Goal: Information Seeking & Learning: Learn about a topic

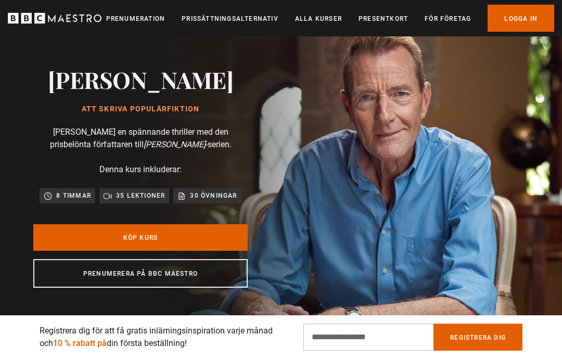
scroll to position [0, 150]
click at [523, 24] on link "Logga in" at bounding box center [521, 18] width 67 height 27
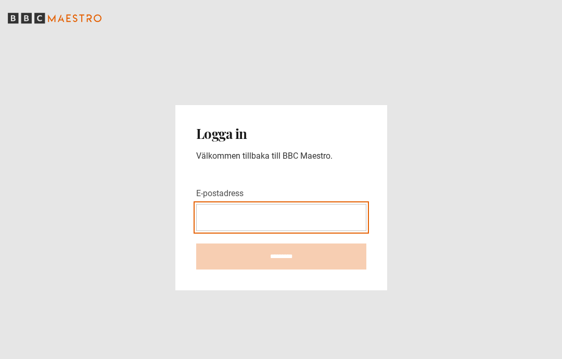
type input "**********"
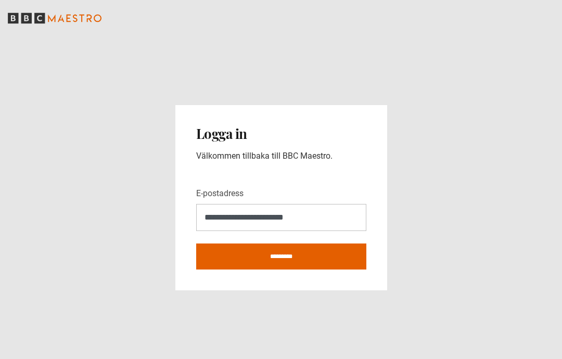
click at [298, 248] on input "*********" at bounding box center [281, 257] width 170 height 26
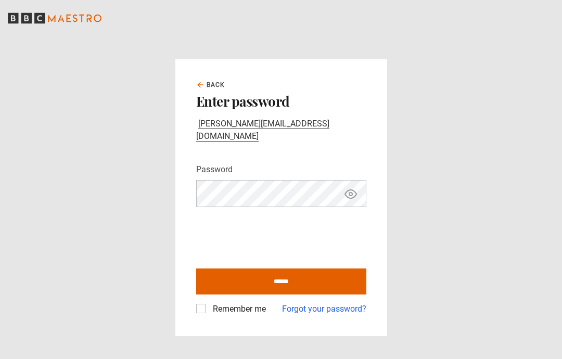
click at [280, 291] on input "******" at bounding box center [281, 282] width 170 height 26
type input "**********"
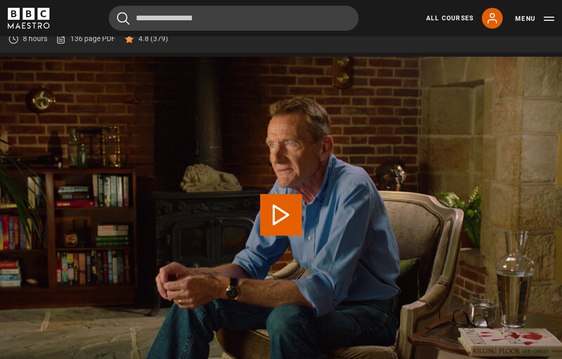
click at [444, 21] on link "All Courses" at bounding box center [449, 18] width 47 height 9
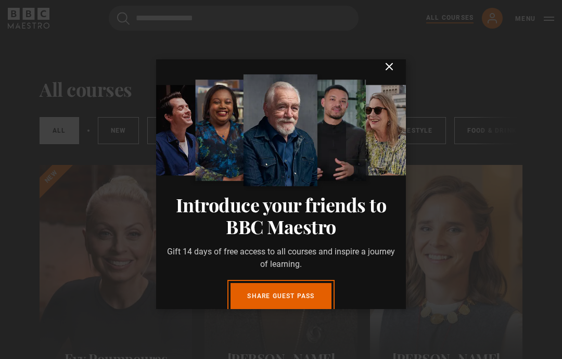
scroll to position [10, 0]
click at [389, 67] on icon "submit" at bounding box center [389, 66] width 6 height 6
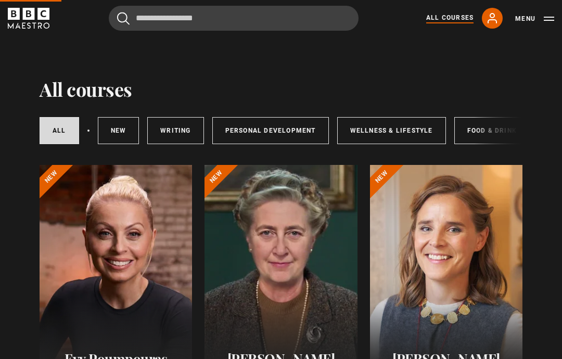
click at [177, 128] on link "Writing" at bounding box center [175, 130] width 56 height 27
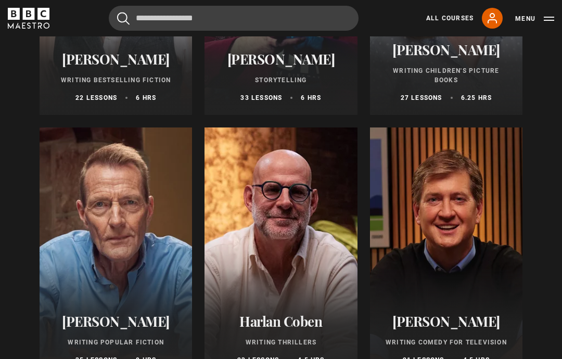
scroll to position [621, 0]
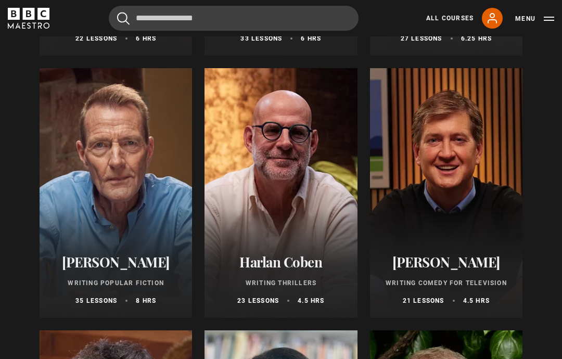
click at [291, 259] on h2 "Harlan Coben" at bounding box center [280, 262] width 127 height 16
click at [301, 201] on div at bounding box center [281, 193] width 152 height 250
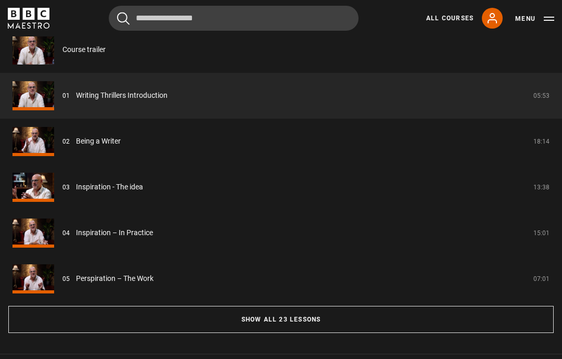
scroll to position [990, 0]
click at [490, 333] on button "Show all 23 lessons" at bounding box center [280, 318] width 545 height 27
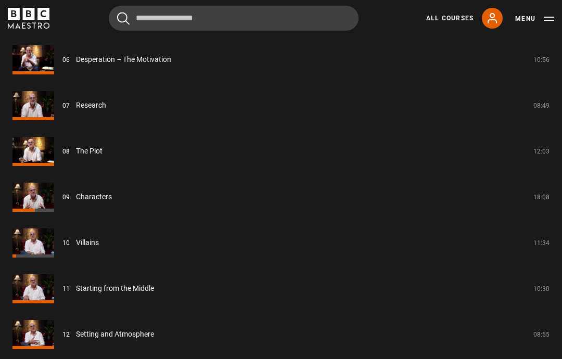
scroll to position [1255, 0]
click at [89, 156] on link "The Plot" at bounding box center [89, 150] width 27 height 11
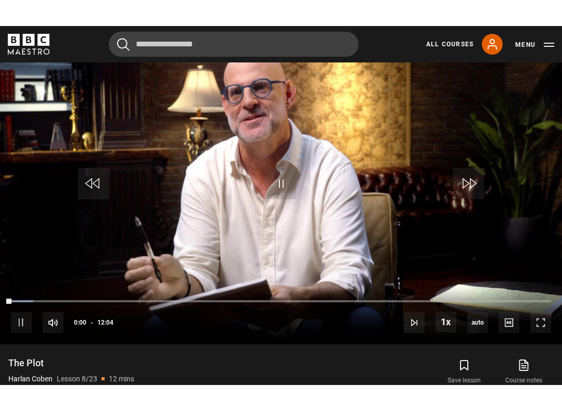
scroll to position [10, 0]
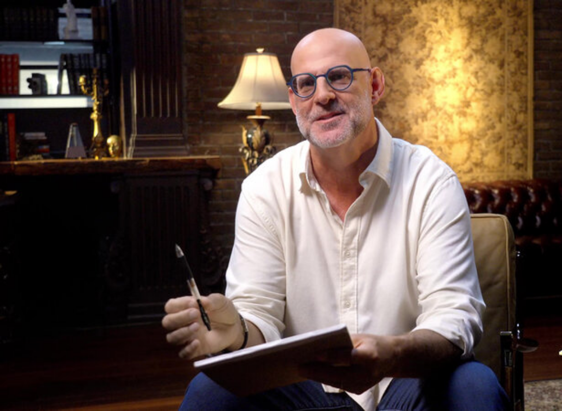
click at [535, 359] on div "10s Skip Back 10 seconds Pause 10s Skip Forward 10 seconds Loaded : 6.22% Pause…" at bounding box center [281, 382] width 562 height 58
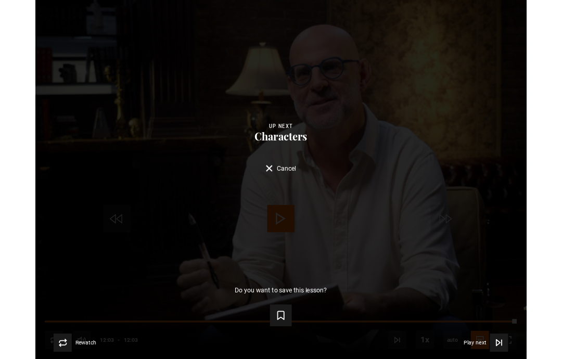
scroll to position [598, 0]
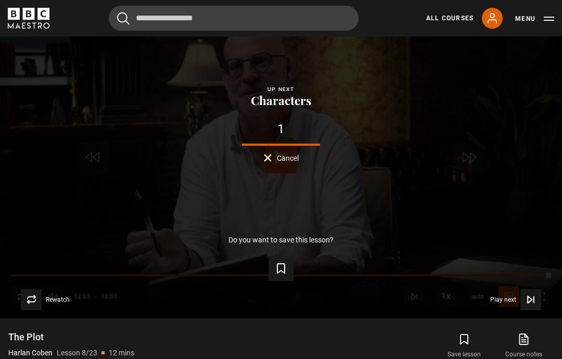
click at [431, 220] on div "Lesson Completed Up next Characters 1 Cancel Do you want to save this lesson? S…" at bounding box center [281, 160] width 562 height 316
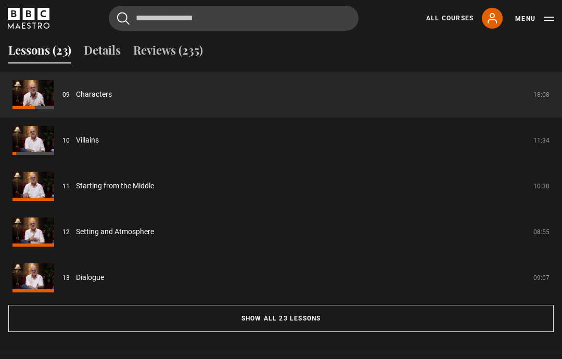
scroll to position [946, 0]
click at [33, 63] on button "Lessons (23)" at bounding box center [39, 52] width 63 height 22
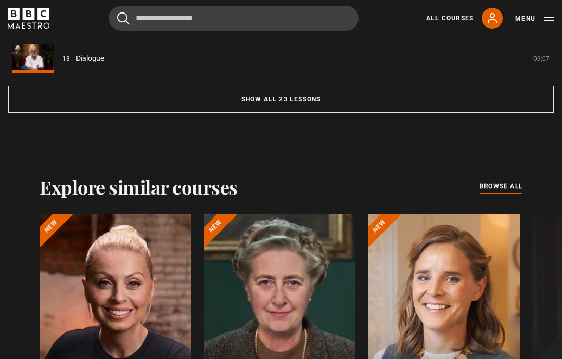
scroll to position [1162, 0]
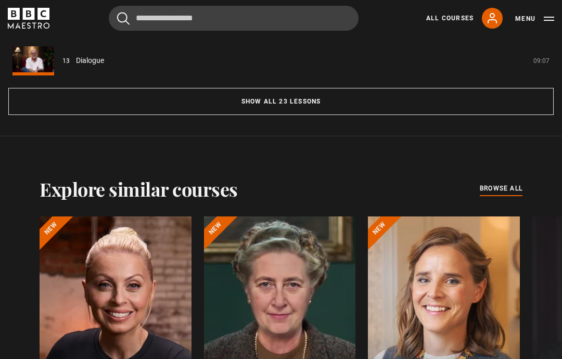
click at [321, 115] on button "Show all 23 lessons" at bounding box center [280, 101] width 545 height 27
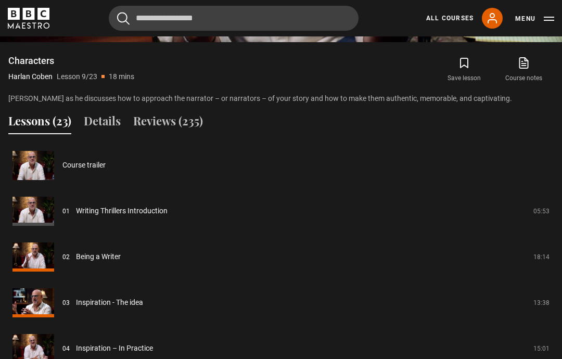
scroll to position [870, 0]
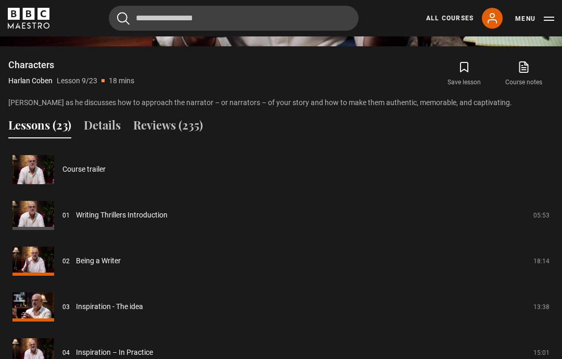
click at [103, 138] on button "Details" at bounding box center [102, 128] width 37 height 22
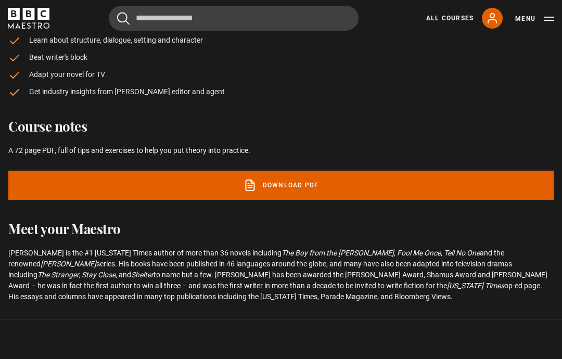
scroll to position [1066, 0]
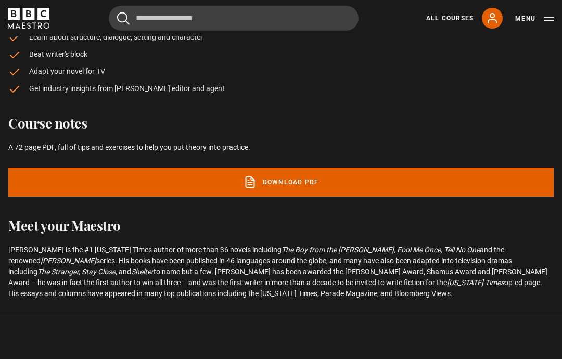
click at [244, 189] on link "Download PDF" at bounding box center [280, 182] width 545 height 29
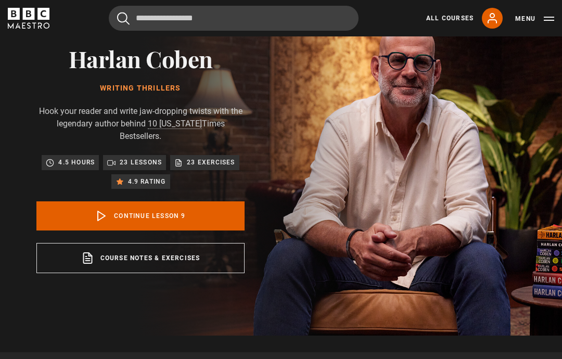
scroll to position [71, 0]
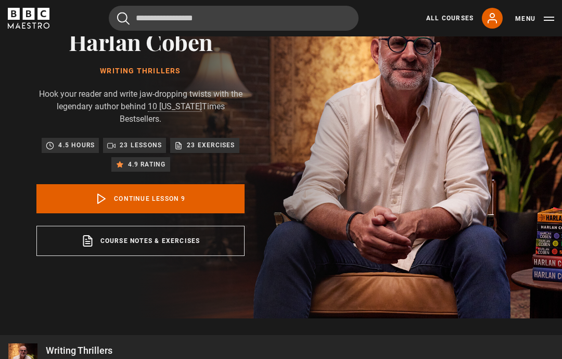
click at [124, 144] on p "23 lessons" at bounding box center [141, 145] width 42 height 10
click at [139, 144] on p "23 lessons" at bounding box center [141, 145] width 42 height 10
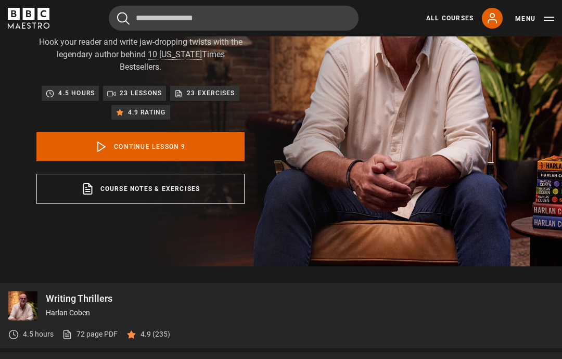
scroll to position [121, 0]
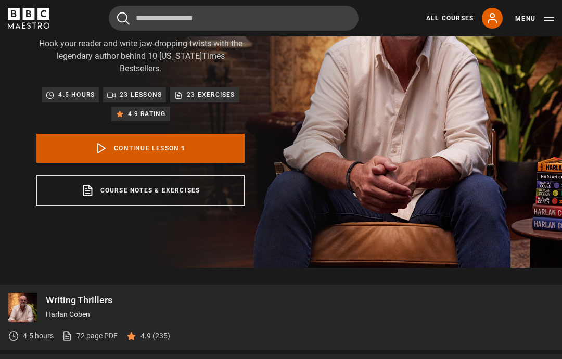
click at [99, 152] on icon at bounding box center [101, 148] width 12 height 12
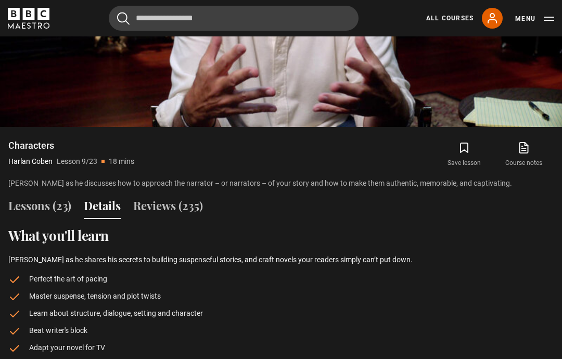
scroll to position [789, 0]
click at [43, 219] on button "Lessons (23)" at bounding box center [39, 208] width 63 height 22
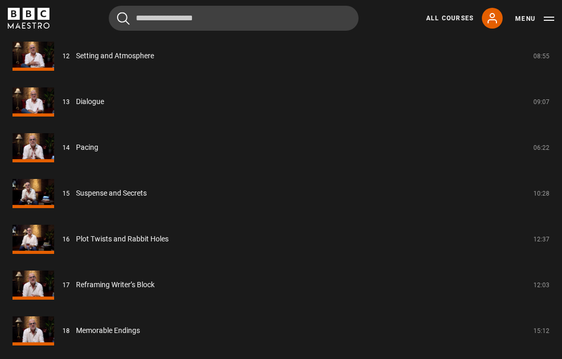
scroll to position [1533, 0]
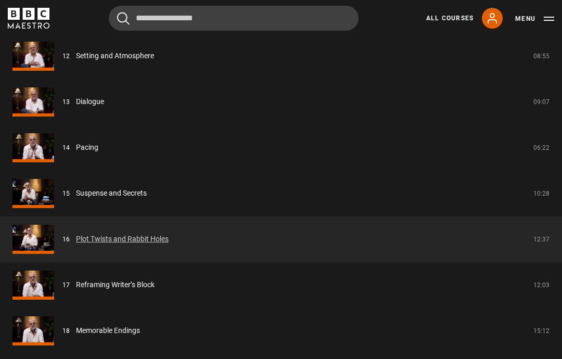
click at [79, 245] on link "Plot Twists and Rabbit Holes" at bounding box center [122, 239] width 93 height 11
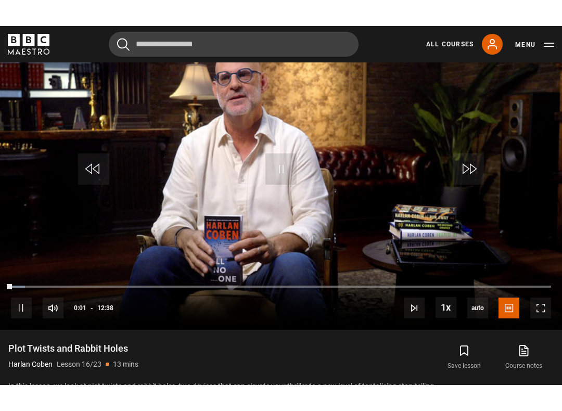
scroll to position [10, 0]
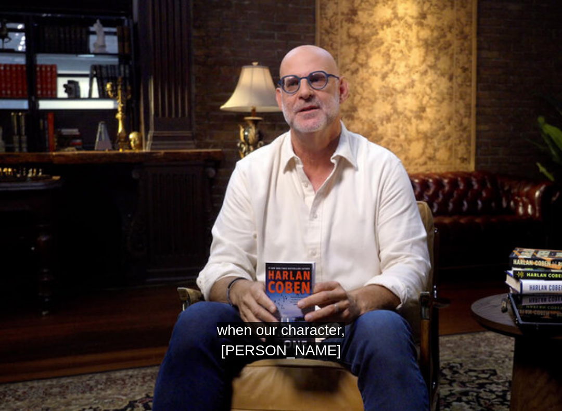
click at [234, 359] on video-js "when our character, David Beck Video Player is loading. Play Lesson Plot Twists…" at bounding box center [281, 205] width 562 height 411
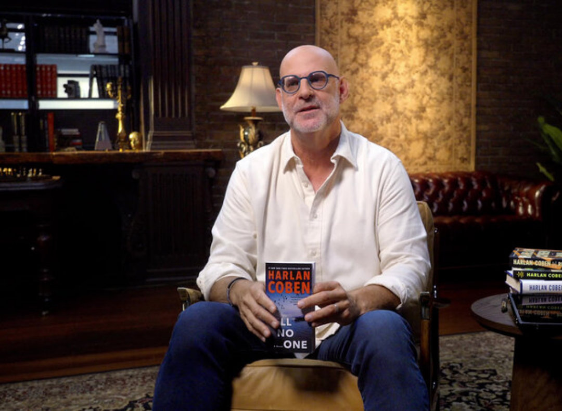
click at [385, 226] on video-js "Video Player is loading. Play Lesson Plot Twists and Rabbit Holes 10s Skip Back…" at bounding box center [281, 205] width 562 height 411
click at [463, 297] on video-js "Video Player is loading. Play Lesson Plot Twists and Rabbit Holes 10s Skip Back…" at bounding box center [281, 205] width 562 height 411
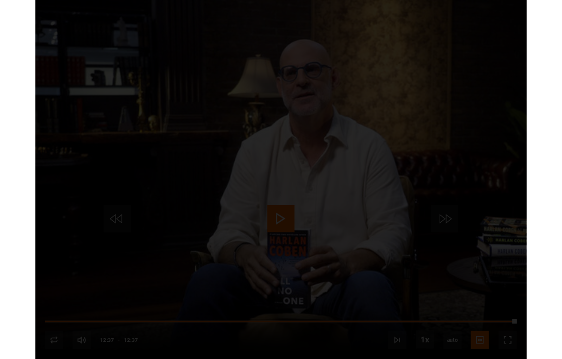
scroll to position [612, 0]
